Goal: Task Accomplishment & Management: Use online tool/utility

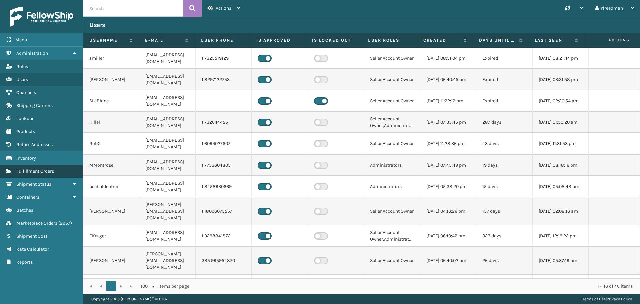
click at [30, 168] on link "Fulfillment Orders" at bounding box center [41, 170] width 83 height 13
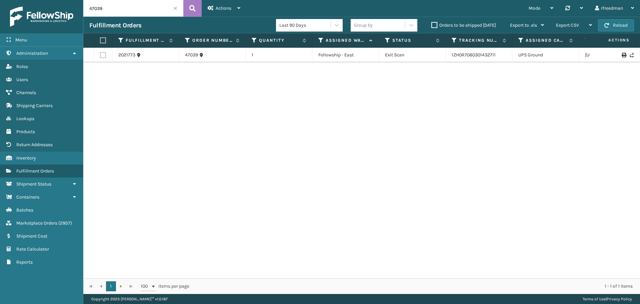
drag, startPoint x: 119, startPoint y: 8, endPoint x: 48, endPoint y: 7, distance: 70.7
click at [48, 0] on div "Menu Administration Roles Users Channels Shipping Carriers Lookups Products Ret…" at bounding box center [320, 0] width 640 height 0
paste input "1021"
click at [461, 55] on link "1ZH0R7060323301740" at bounding box center [475, 58] width 46 height 6
drag, startPoint x: 49, startPoint y: 7, endPoint x: 0, endPoint y: 6, distance: 49.0
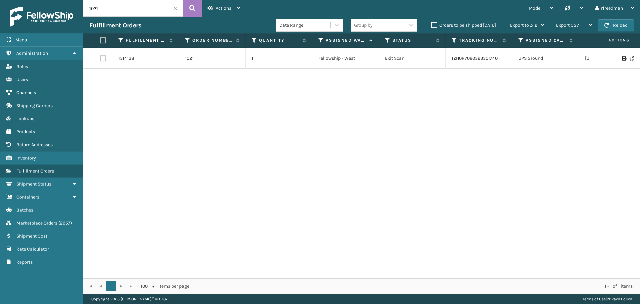
click at [0, 0] on div "Menu Administration Roles Users Channels Shipping Carriers Lookups Products Ret…" at bounding box center [320, 0] width 640 height 0
click at [465, 56] on link "1ZH0R7060323301740" at bounding box center [475, 58] width 46 height 6
drag, startPoint x: 120, startPoint y: 9, endPoint x: 62, endPoint y: 22, distance: 59.5
click at [61, 0] on div "Menu Administration Roles Users Channels Shipping Carriers Lookups Products Ret…" at bounding box center [320, 0] width 640 height 0
paste input "883769680942"
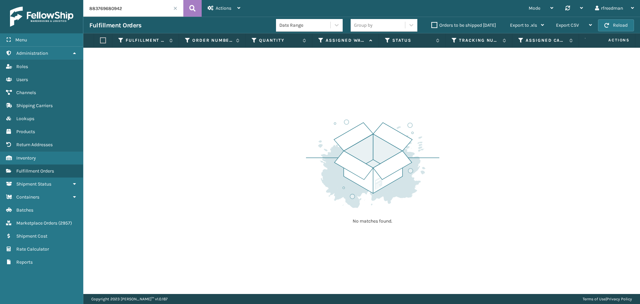
drag, startPoint x: 127, startPoint y: 11, endPoint x: 86, endPoint y: 13, distance: 41.1
click at [86, 13] on input "883769680942" at bounding box center [133, 8] width 100 height 17
paste input "6717"
type input "6717"
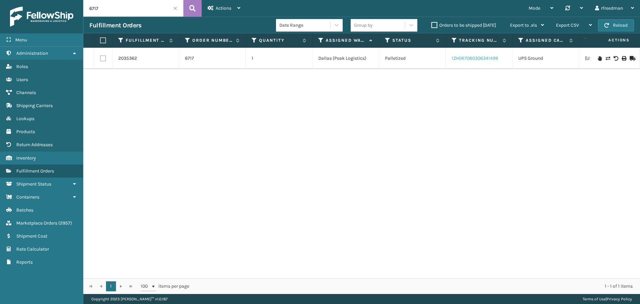
click at [461, 55] on link "1ZH0R7060306341499" at bounding box center [475, 58] width 46 height 6
